Goal: Task Accomplishment & Management: Manage account settings

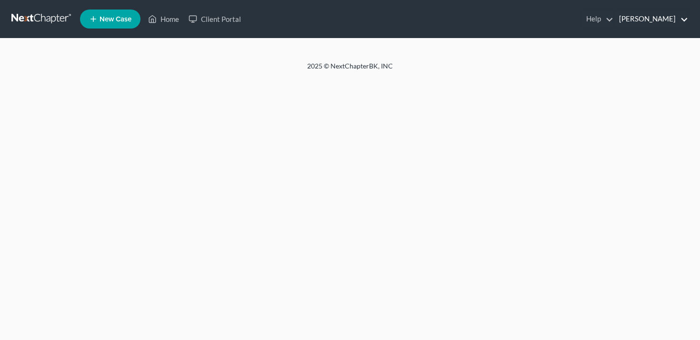
click at [669, 13] on link "[PERSON_NAME]" at bounding box center [651, 18] width 74 height 17
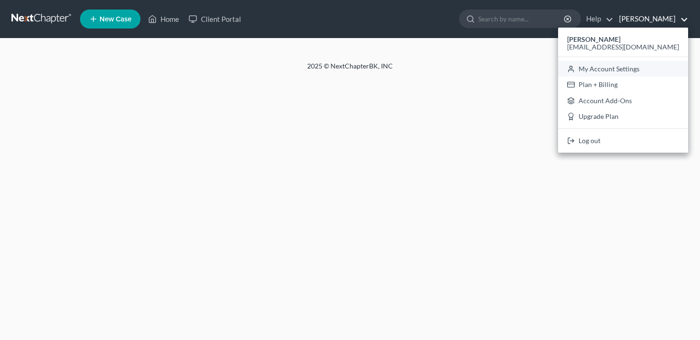
click at [636, 66] on link "My Account Settings" at bounding box center [623, 69] width 130 height 16
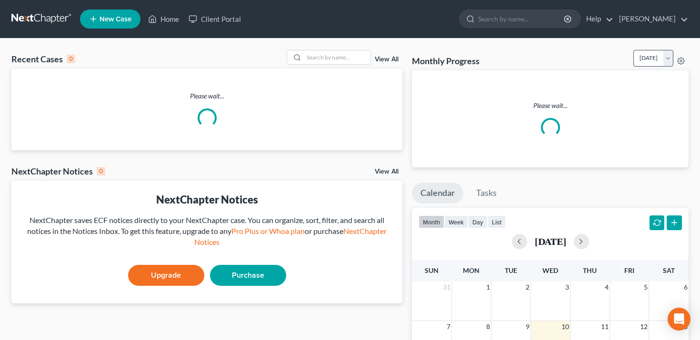
select select "24"
select select "35"
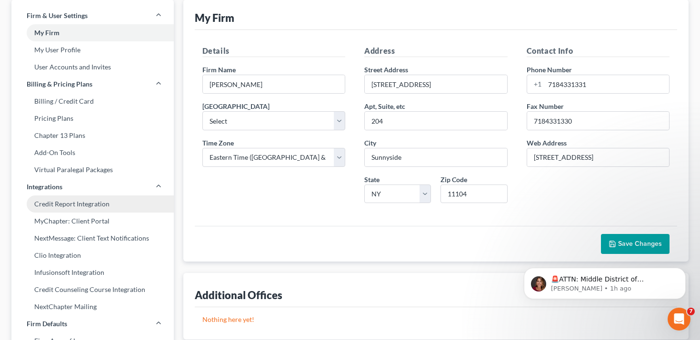
click at [115, 202] on link "Credit Report Integration" at bounding box center [92, 204] width 162 height 17
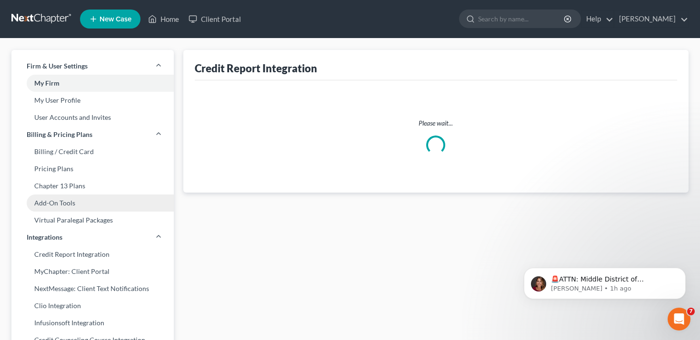
select select "0"
select select "35"
